Goal: Information Seeking & Learning: Learn about a topic

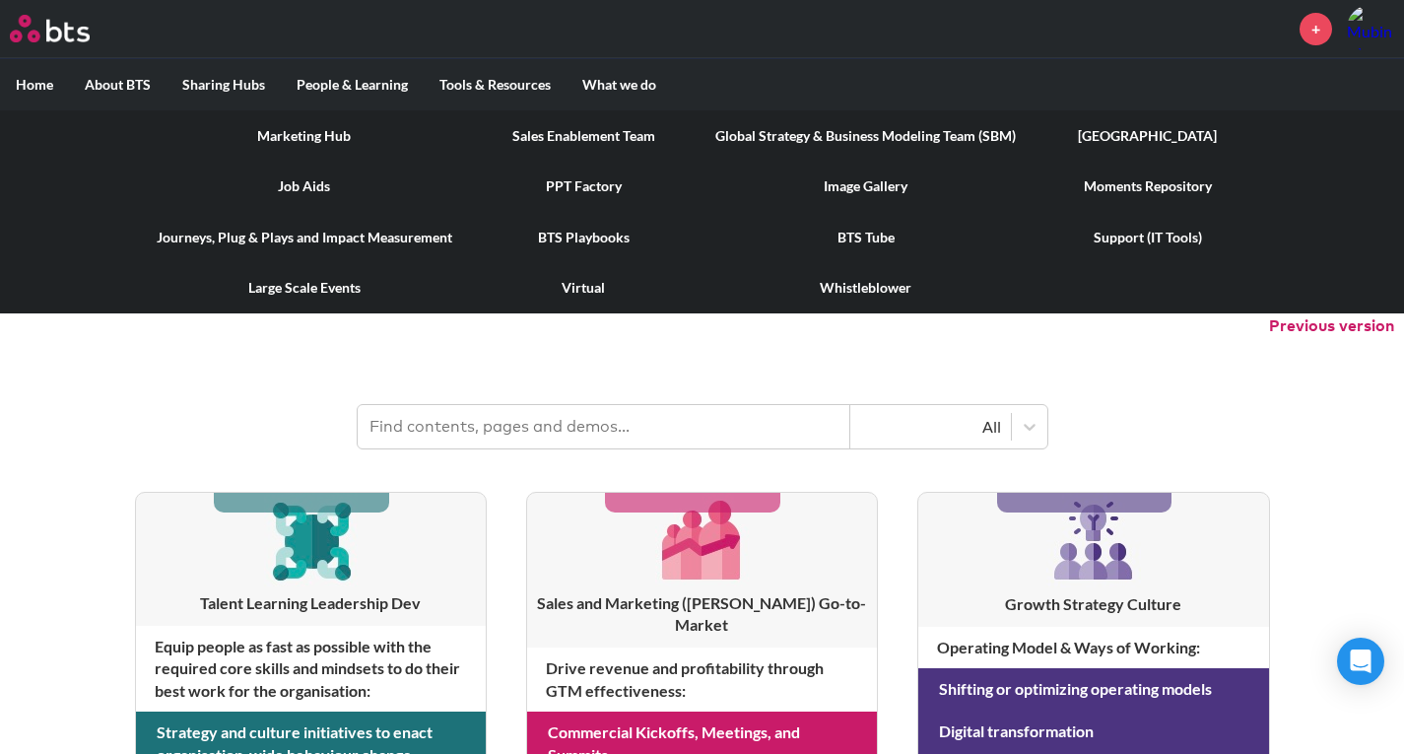
click at [1138, 139] on link "[GEOGRAPHIC_DATA]" at bounding box center [1147, 135] width 232 height 51
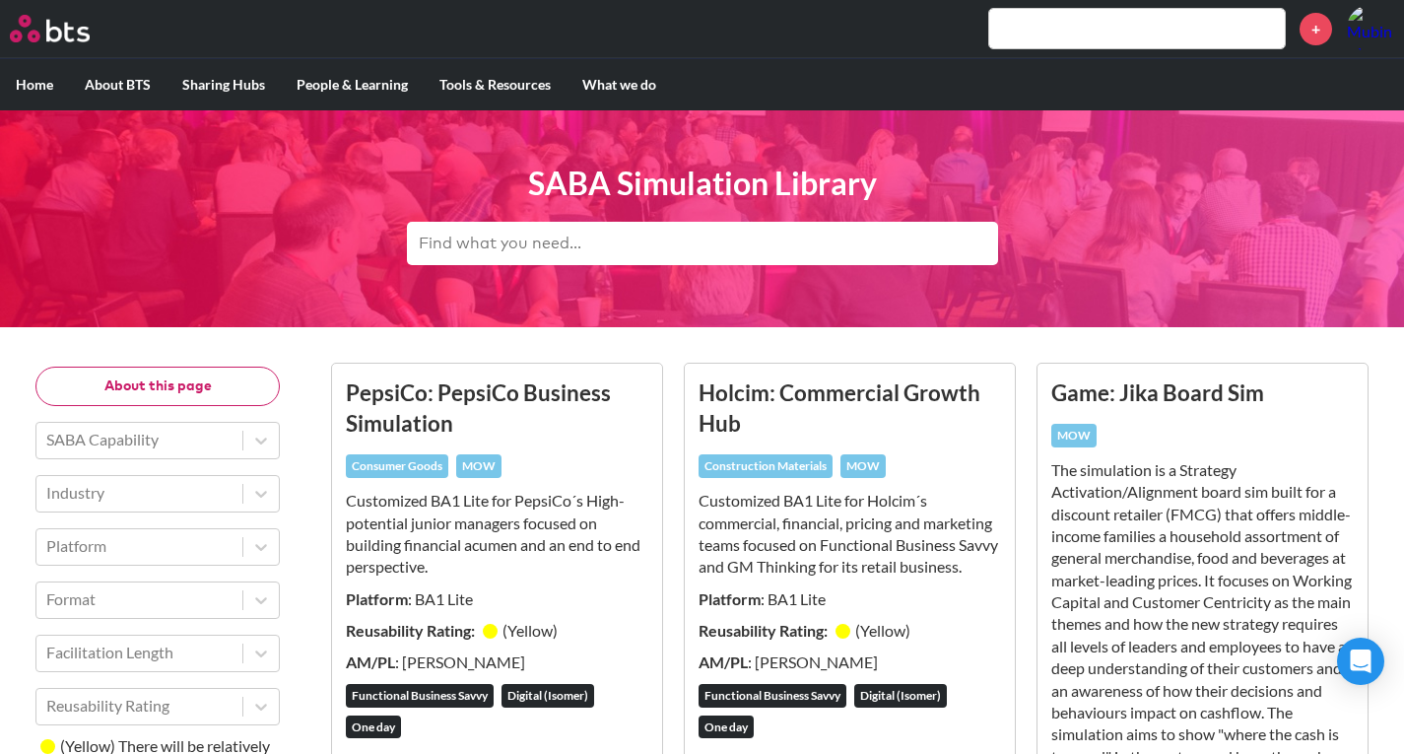
scroll to position [115, 0]
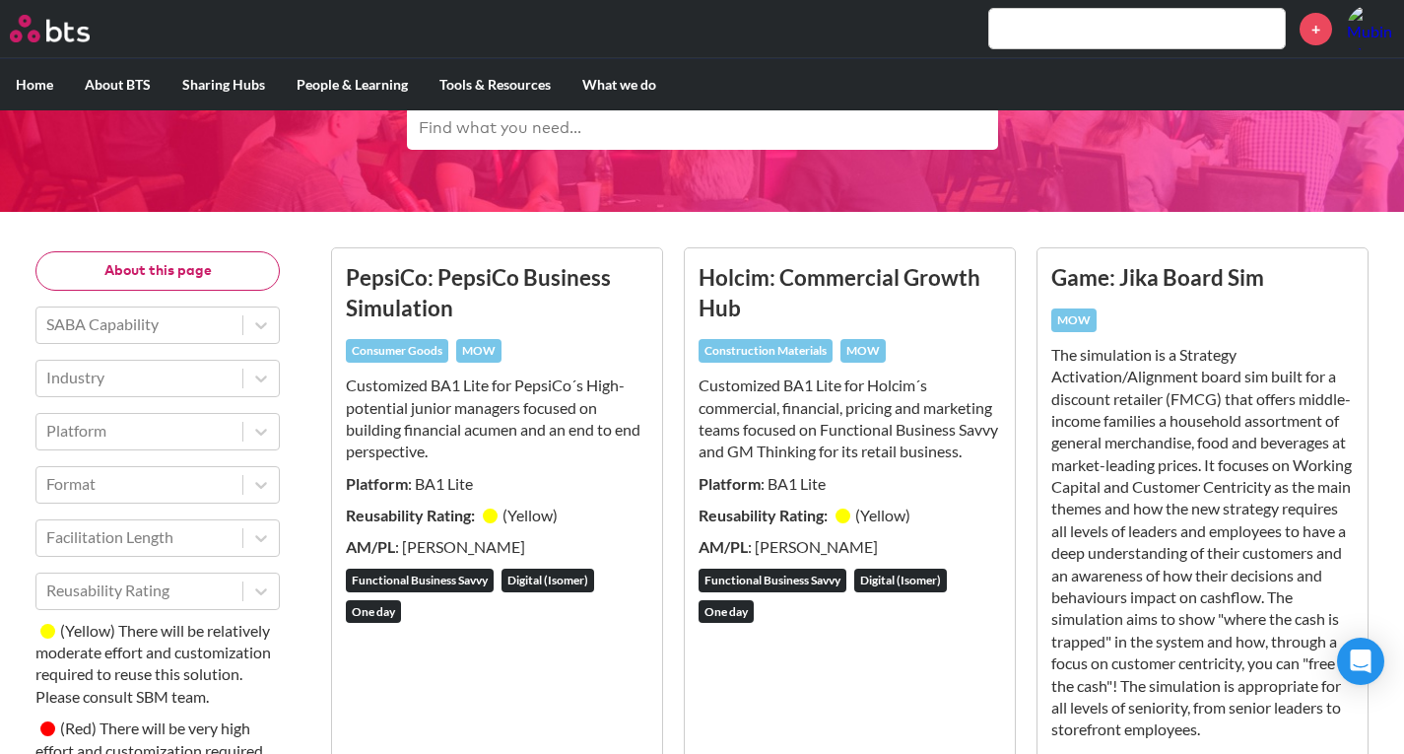
click at [512, 266] on h3 "PepsiCo: PepsiCo Business Simulation" at bounding box center [497, 293] width 302 height 62
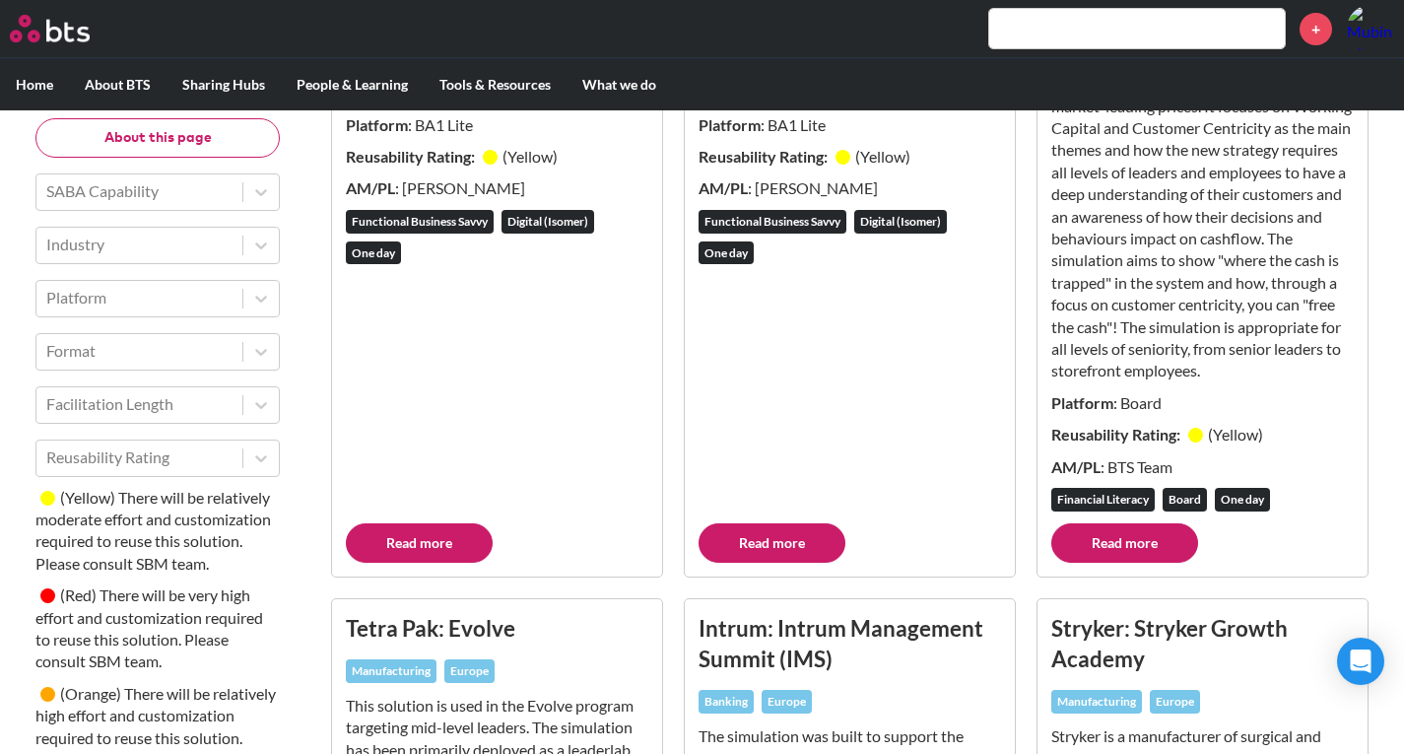
scroll to position [498, 0]
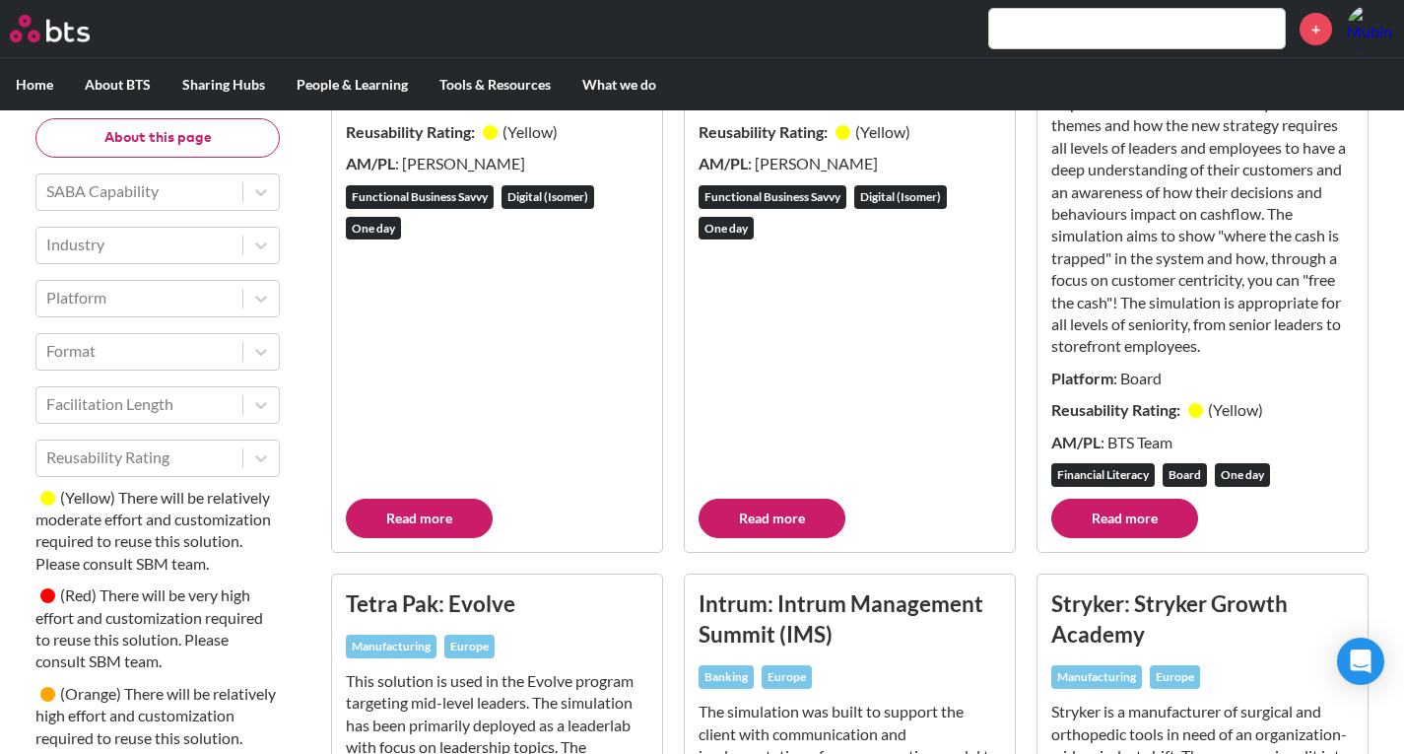
click at [410, 526] on link "Read more" at bounding box center [419, 517] width 147 height 39
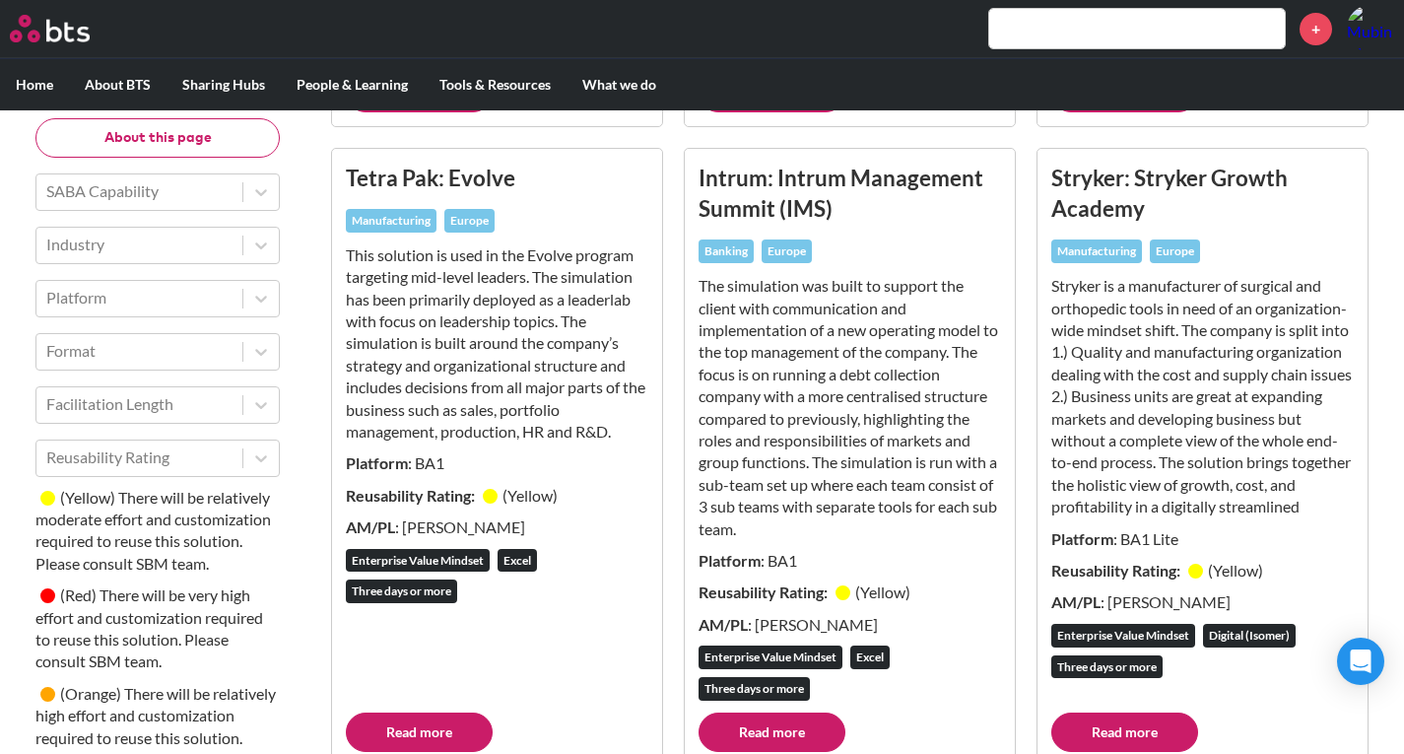
scroll to position [925, 0]
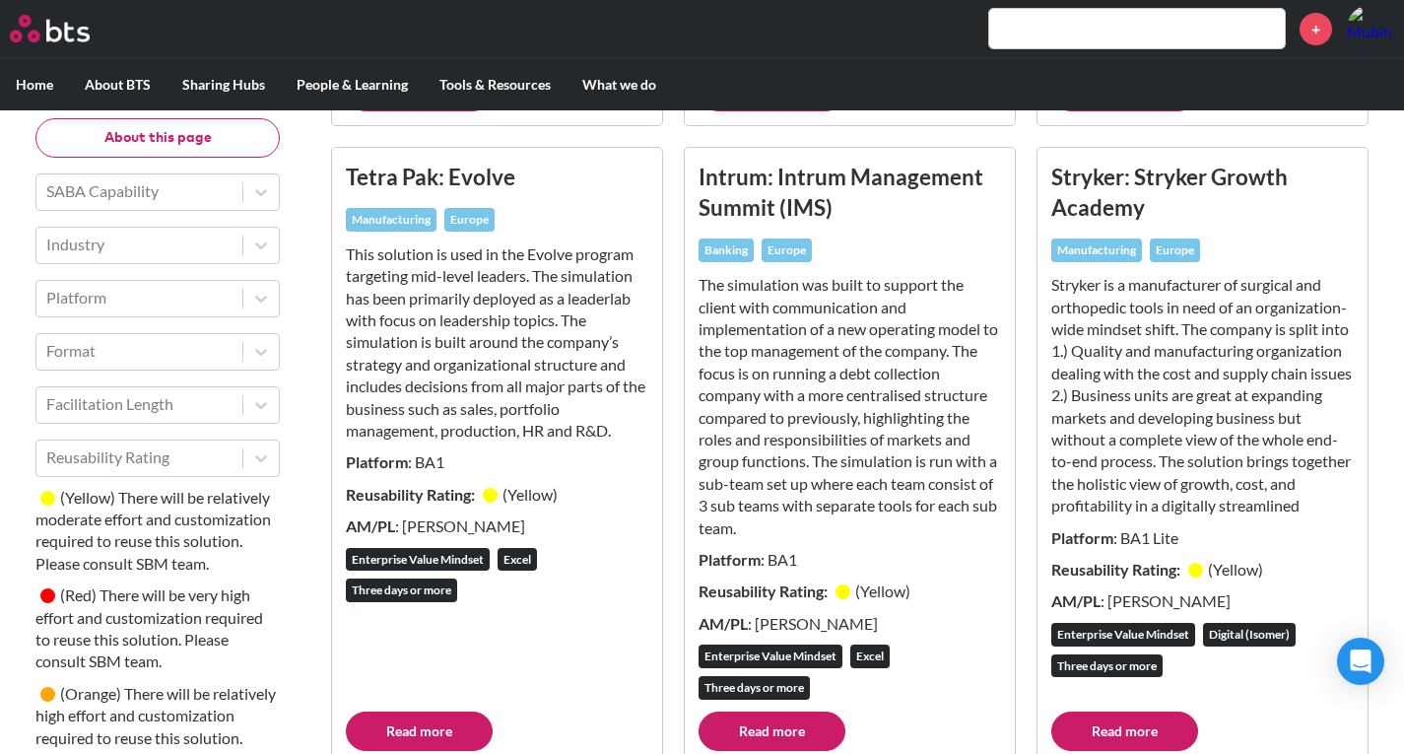
click at [419, 740] on link "Read more" at bounding box center [419, 730] width 147 height 39
